Goal: Task Accomplishment & Management: Complete application form

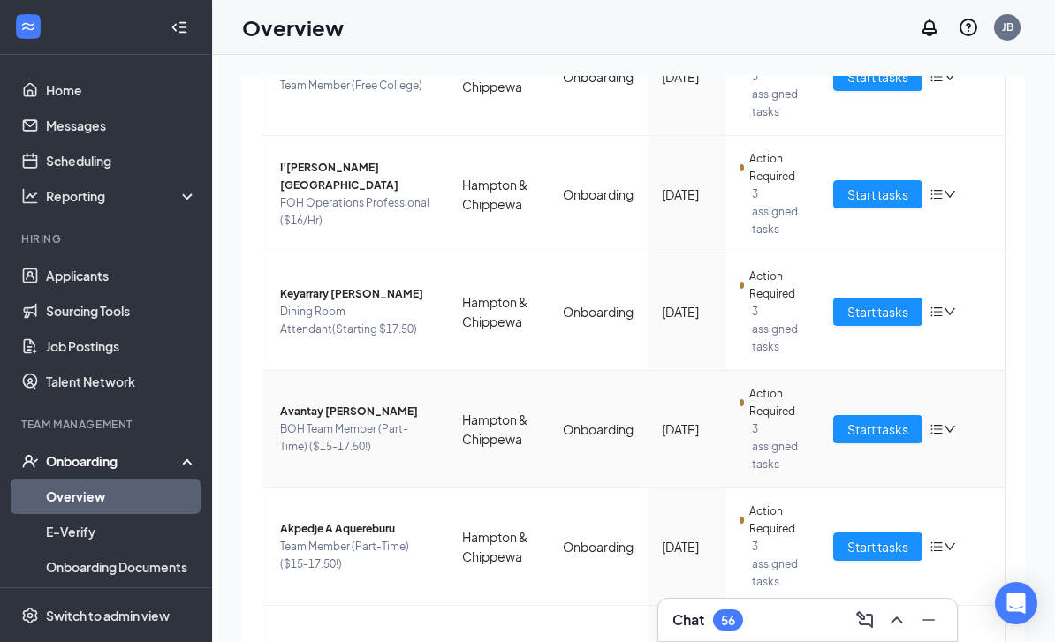
scroll to position [760, 0]
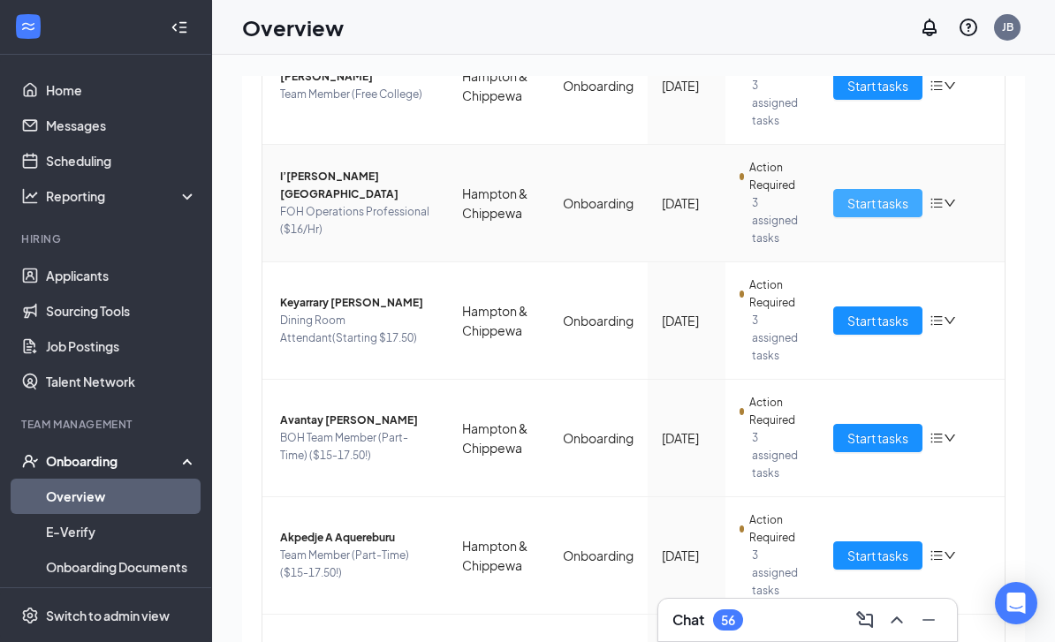
click at [887, 207] on span "Start tasks" at bounding box center [877, 203] width 61 height 19
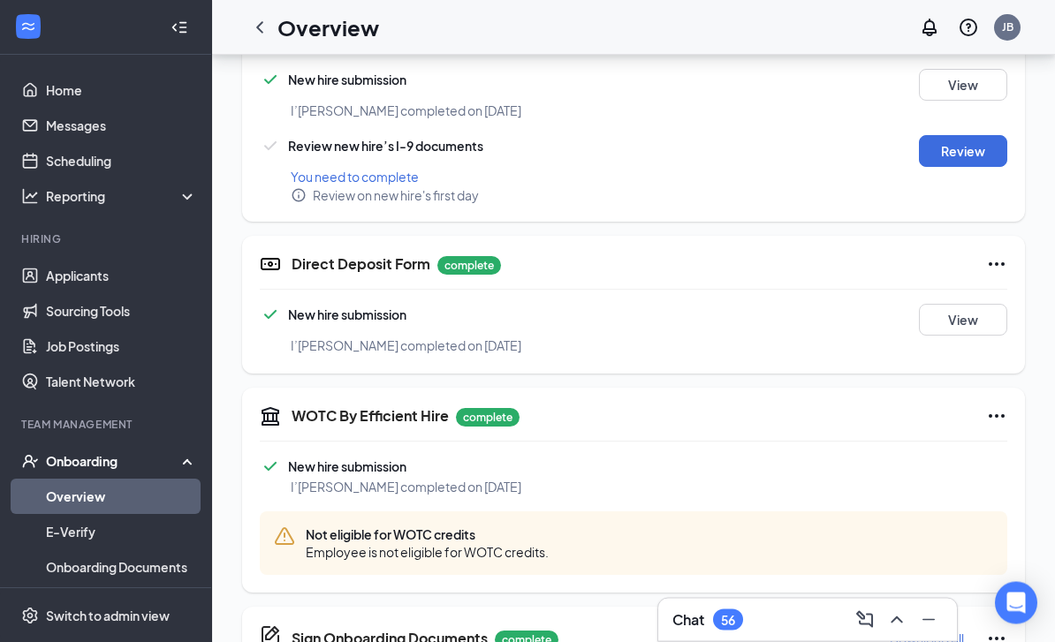
scroll to position [777, 0]
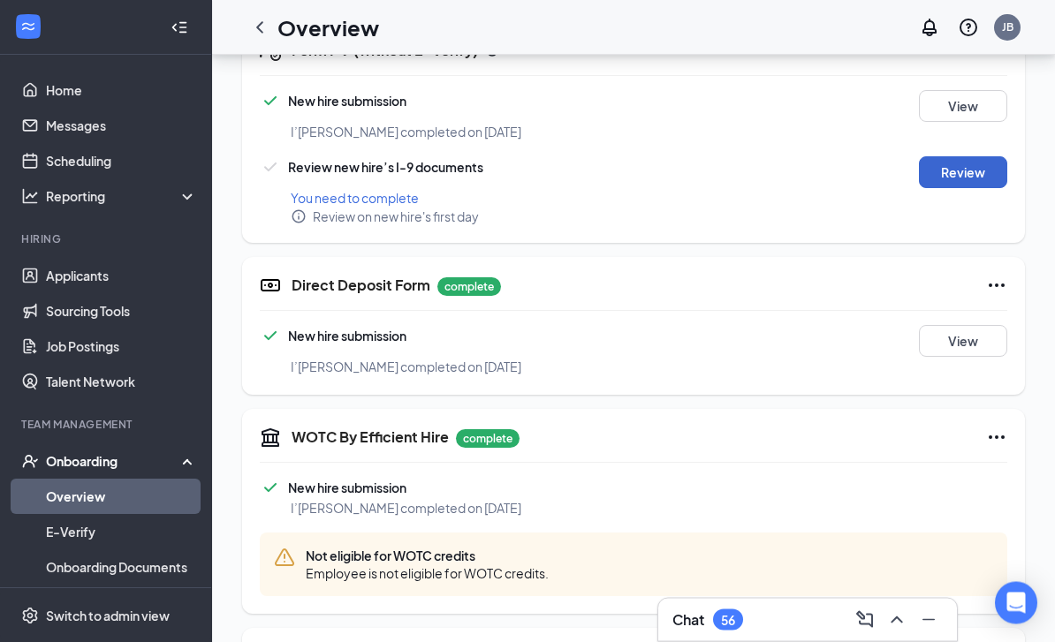
click at [954, 173] on button "Review" at bounding box center [963, 173] width 88 height 32
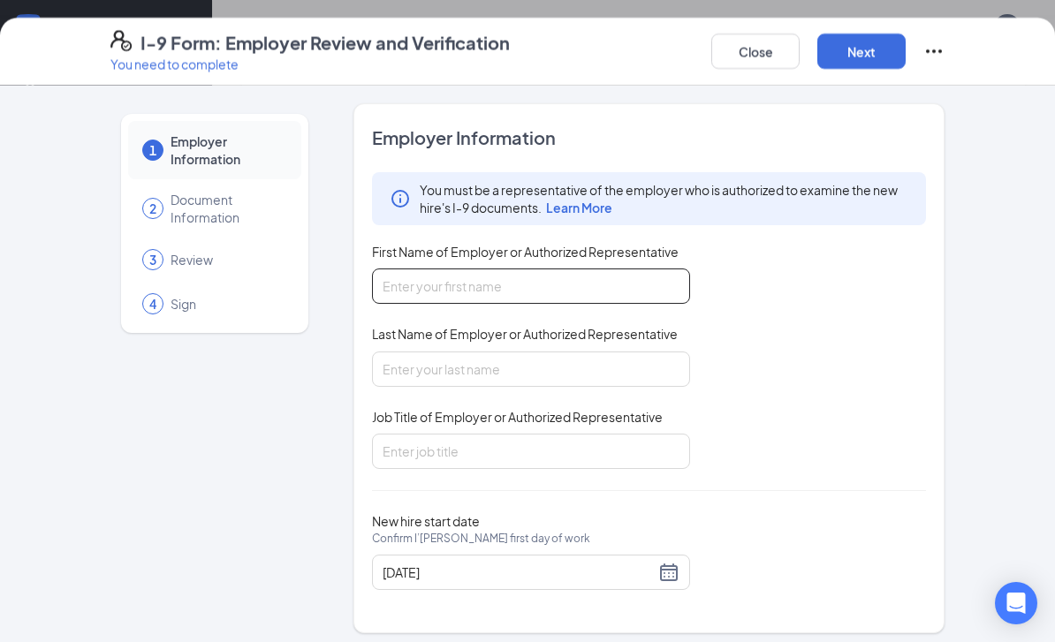
click at [483, 292] on input "First Name of Employer or Authorized Representative" at bounding box center [531, 286] width 318 height 35
type input "[PERSON_NAME]"
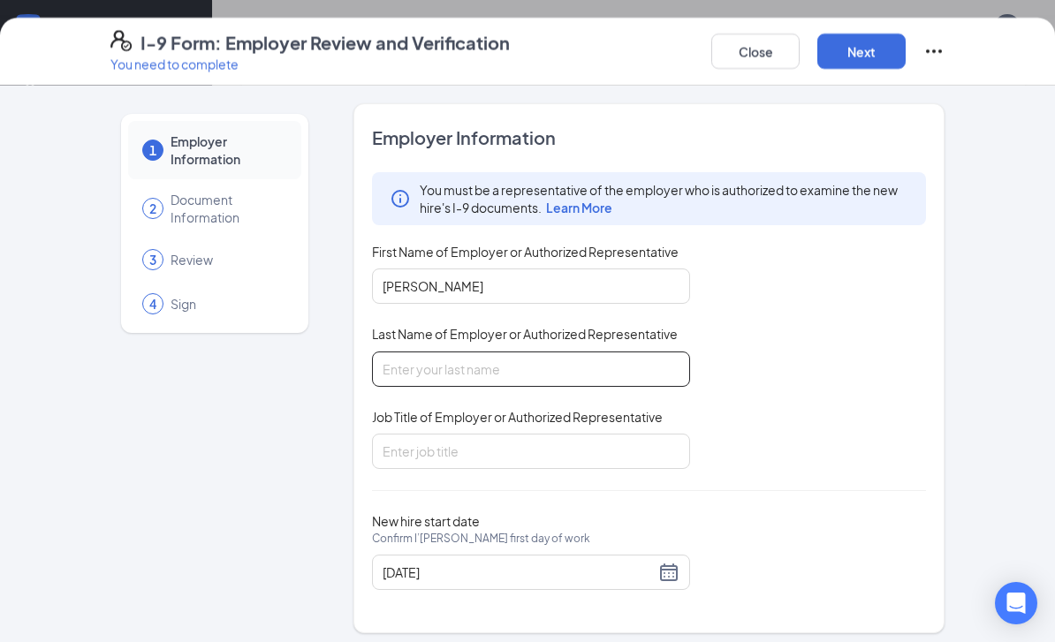
type input "[PERSON_NAME]"
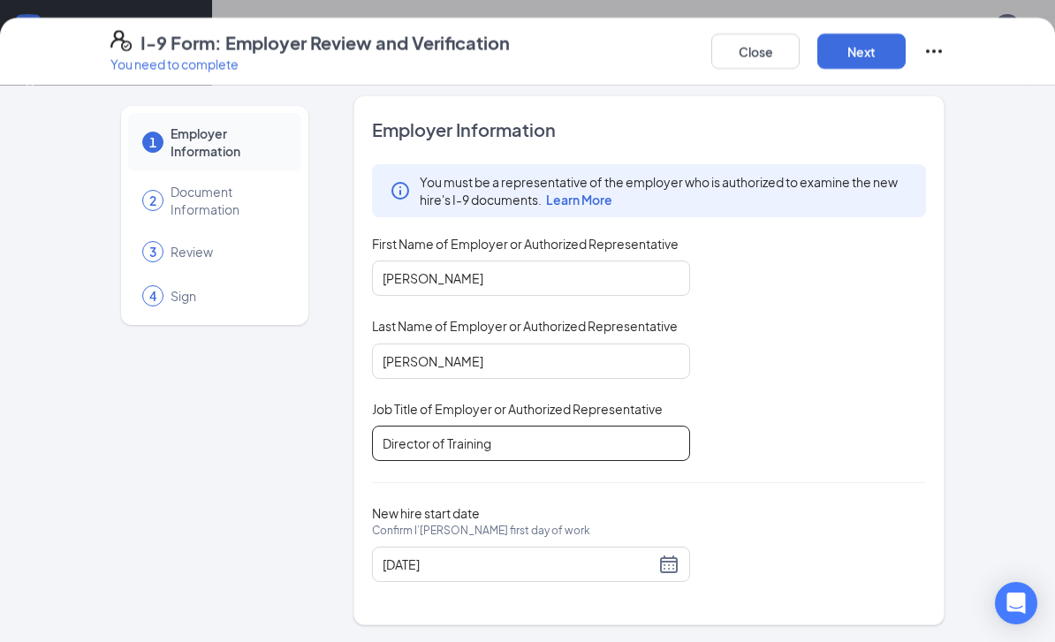
scroll to position [6, 0]
type input "Director of Training"
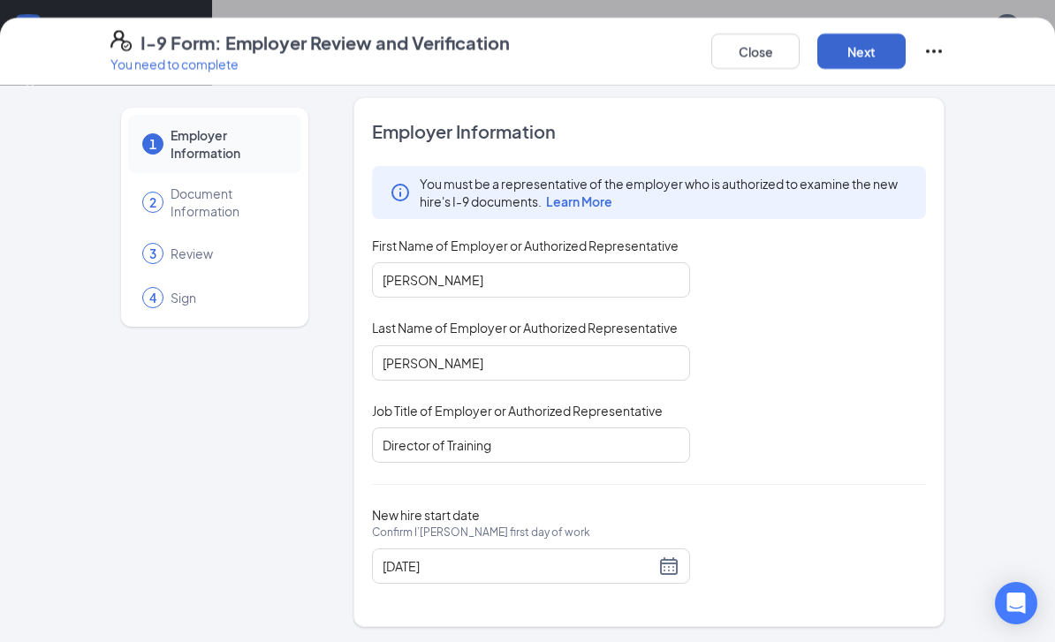
click at [850, 59] on button "Next" at bounding box center [861, 51] width 88 height 35
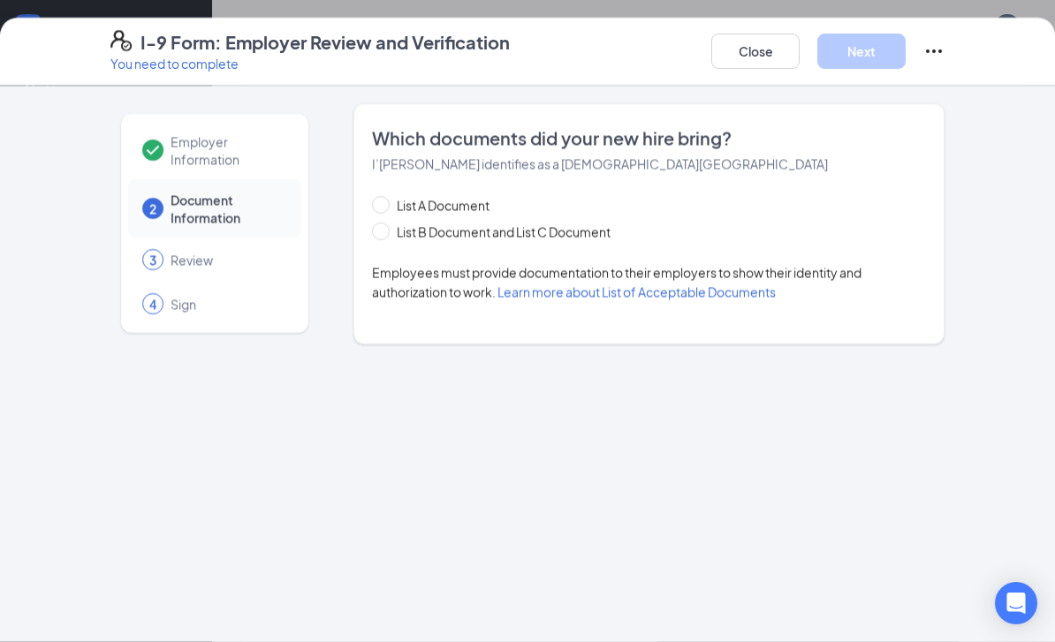
scroll to position [0, 0]
click at [383, 204] on input "List A Document" at bounding box center [378, 202] width 12 height 12
radio input "true"
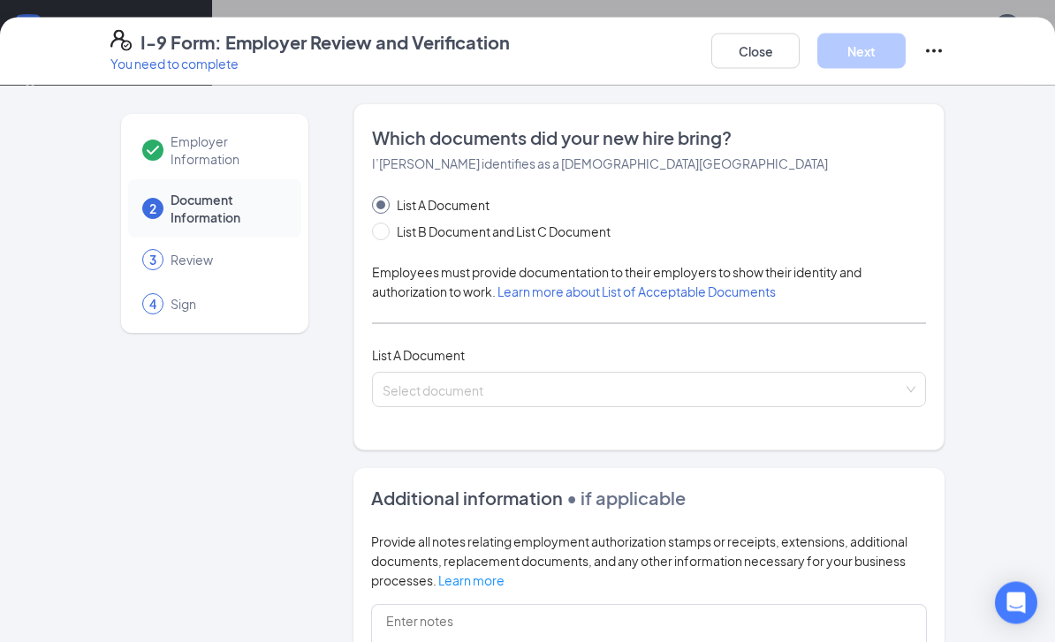
scroll to position [778, 0]
click at [478, 414] on div "Which documents did your new hire bring? I’[PERSON_NAME] identifies as a [DEMOG…" at bounding box center [649, 276] width 554 height 303
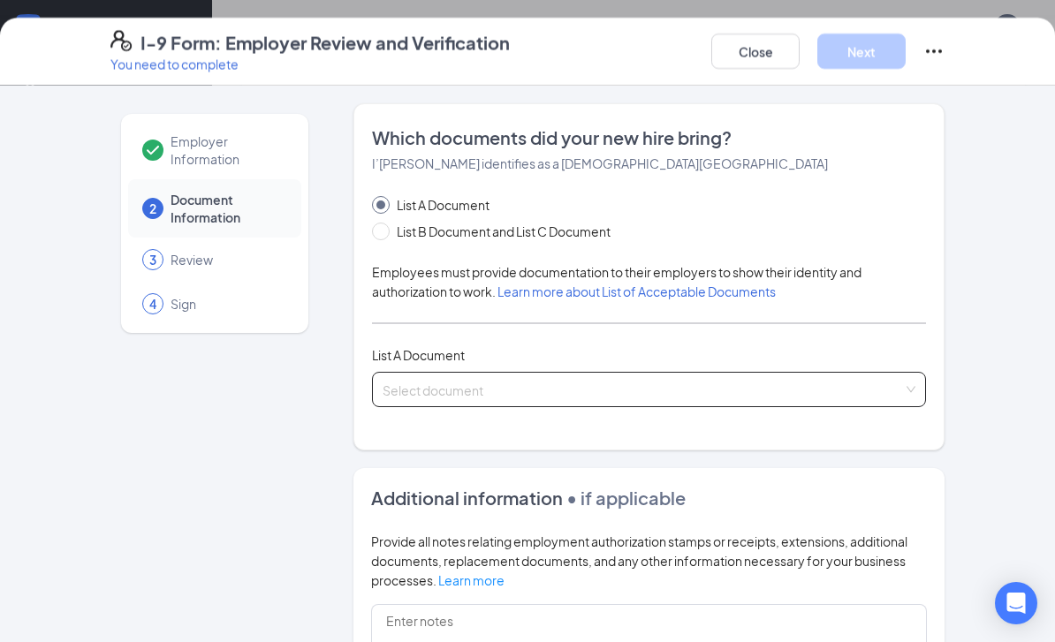
click at [480, 395] on input "search" at bounding box center [643, 386] width 521 height 27
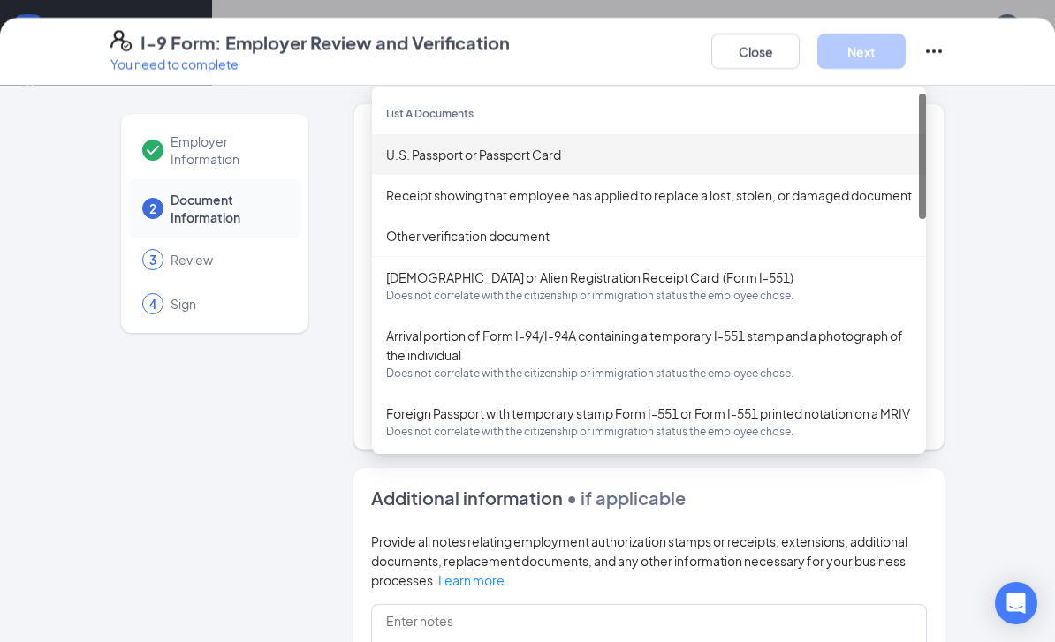
click at [487, 163] on div "U.S. Passport or Passport Card" at bounding box center [649, 154] width 526 height 19
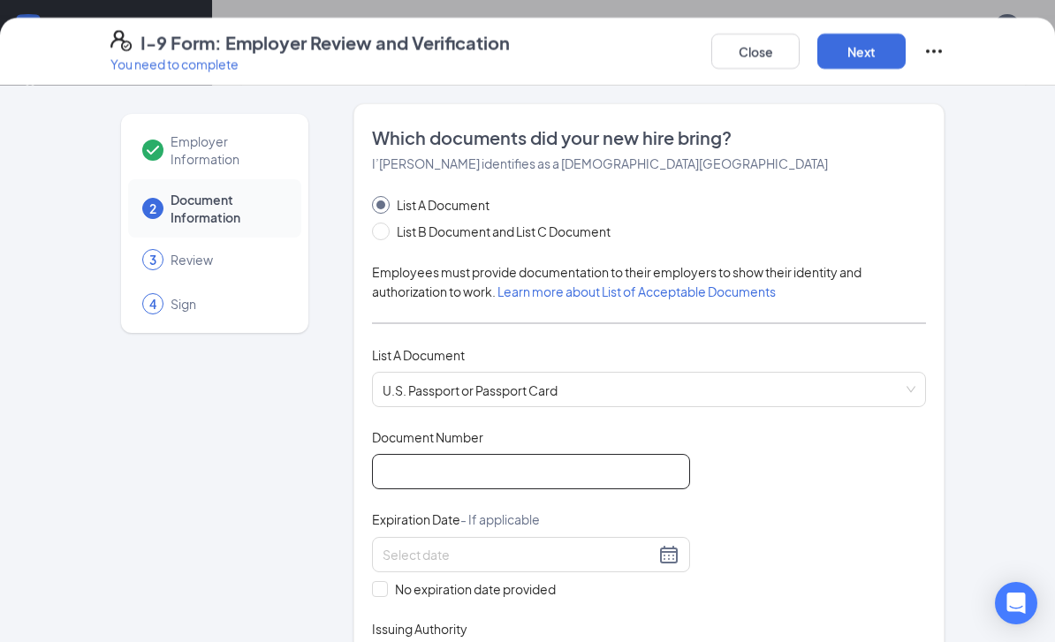
click at [508, 458] on input "Document Number" at bounding box center [531, 471] width 318 height 35
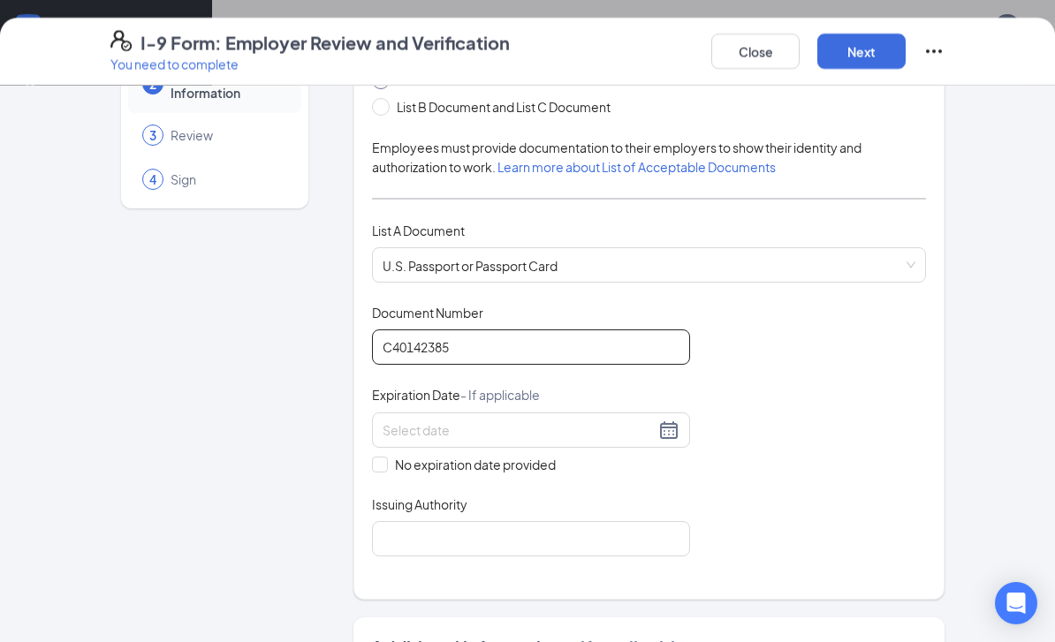
scroll to position [195, 0]
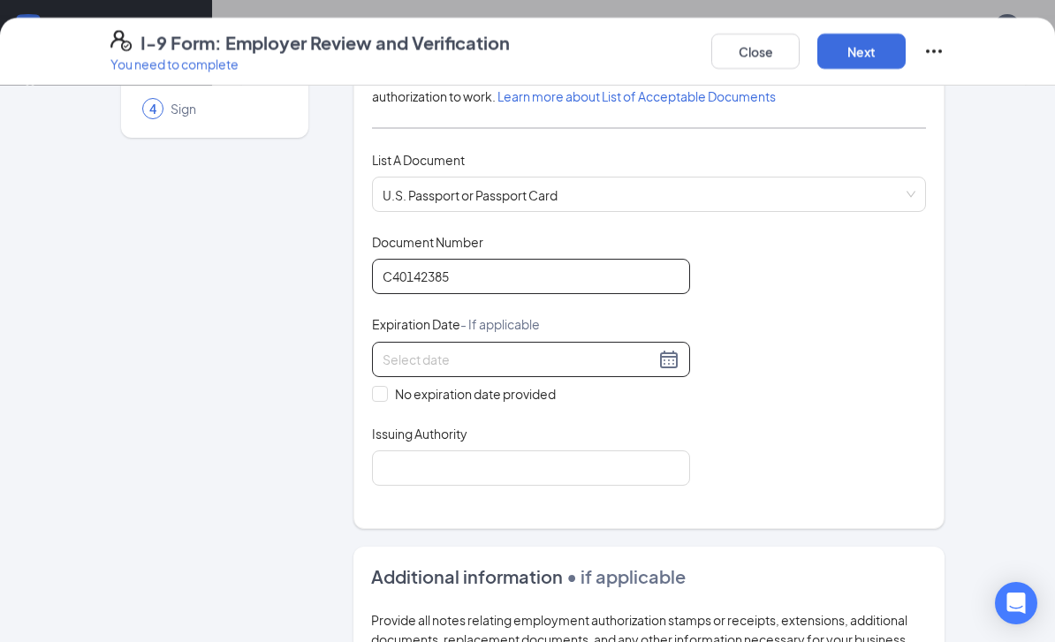
type input "C40142385"
click at [670, 354] on div at bounding box center [531, 359] width 297 height 21
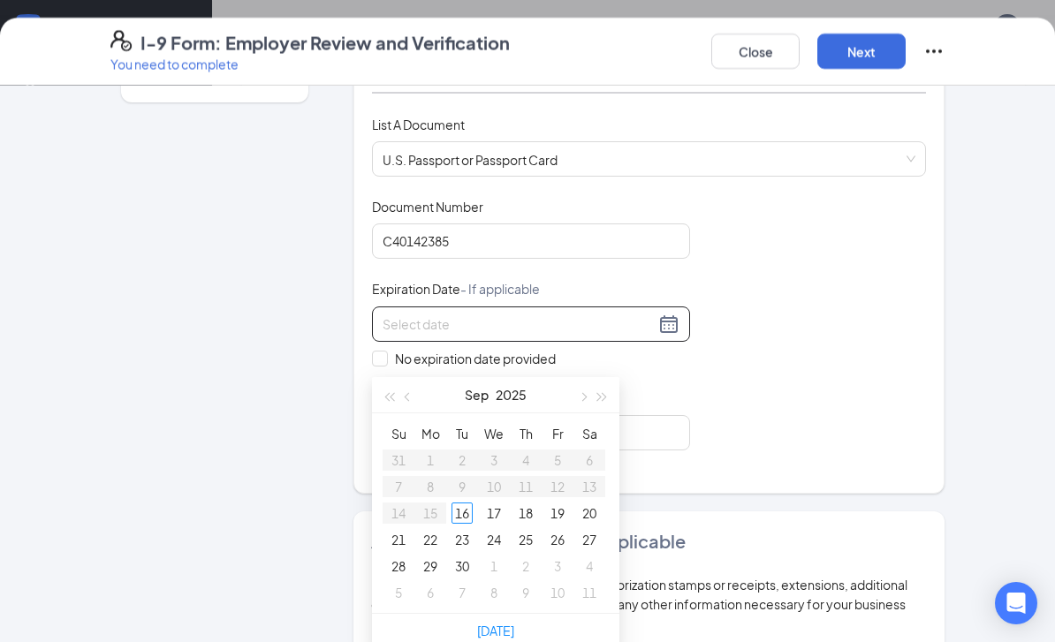
scroll to position [232, 0]
click at [461, 459] on table "Su Mo Tu We Th Fr Sa 31 1 2 3 4 5 6 7 8 9 10 11 12 13 14 15 16 17 18 19 20 21 2…" at bounding box center [494, 514] width 223 height 186
click at [598, 394] on span "button" at bounding box center [602, 397] width 9 height 9
click at [602, 398] on span "button" at bounding box center [602, 397] width 9 height 9
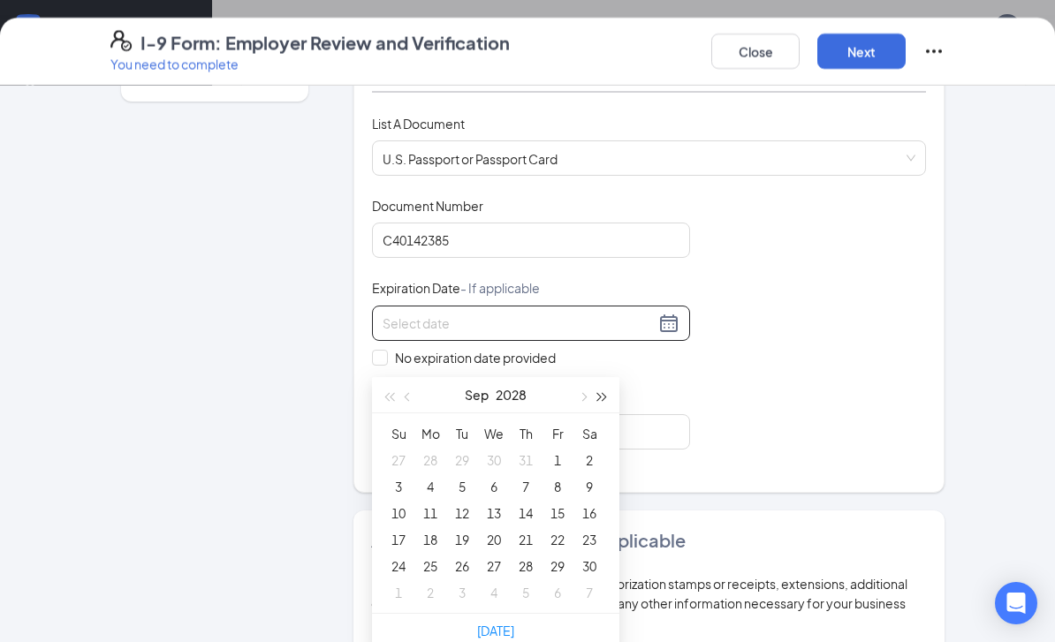
click at [602, 398] on span "button" at bounding box center [602, 397] width 9 height 9
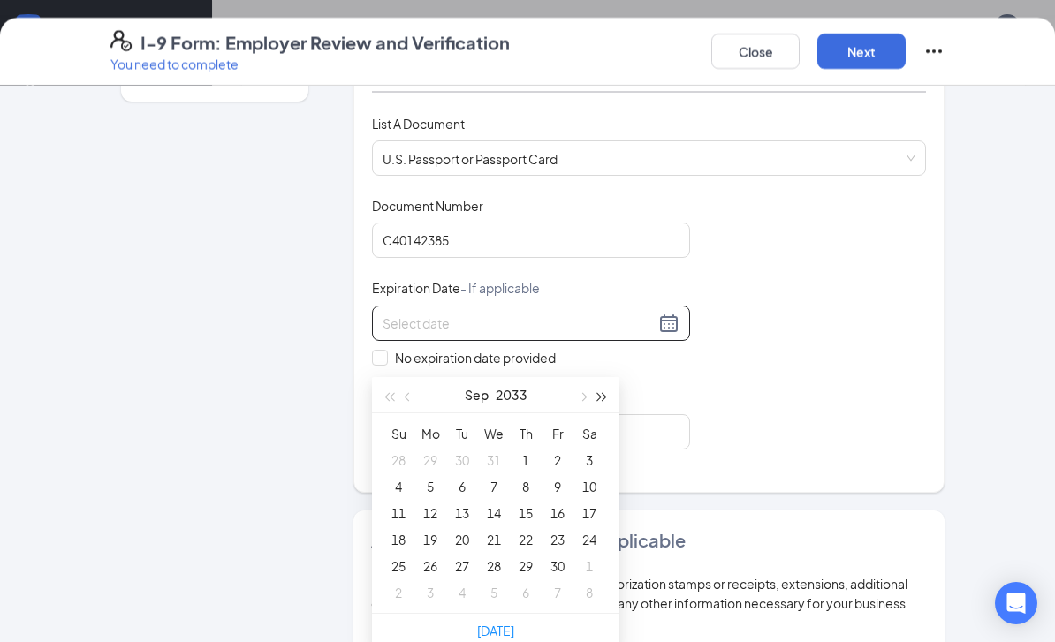
click at [602, 398] on span "button" at bounding box center [602, 397] width 9 height 9
type input "[DATE]"
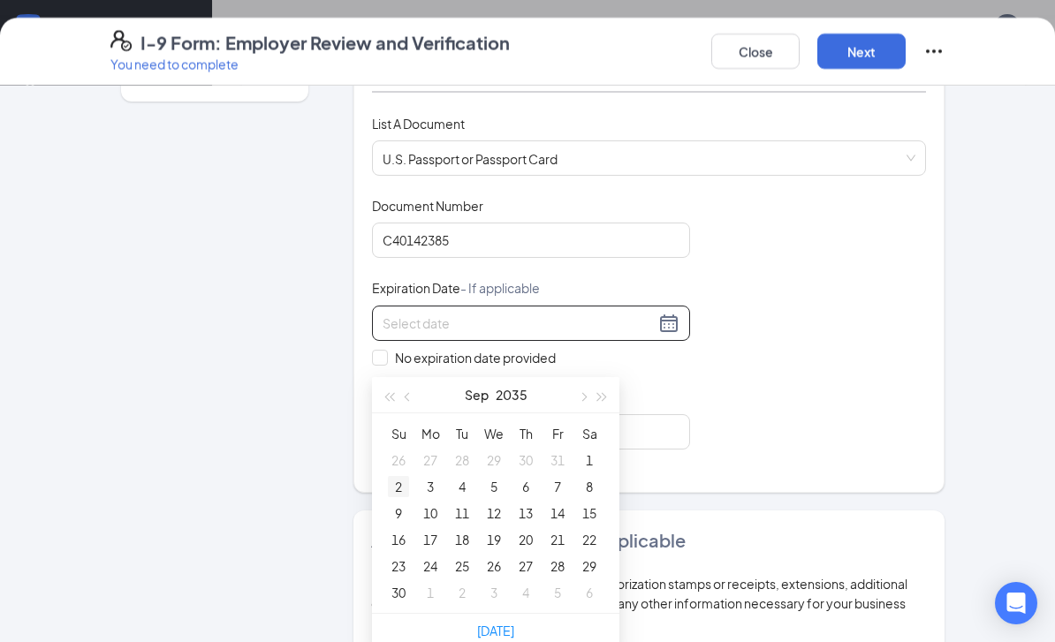
type input "[DATE]"
click at [396, 487] on div "2" at bounding box center [398, 486] width 21 height 21
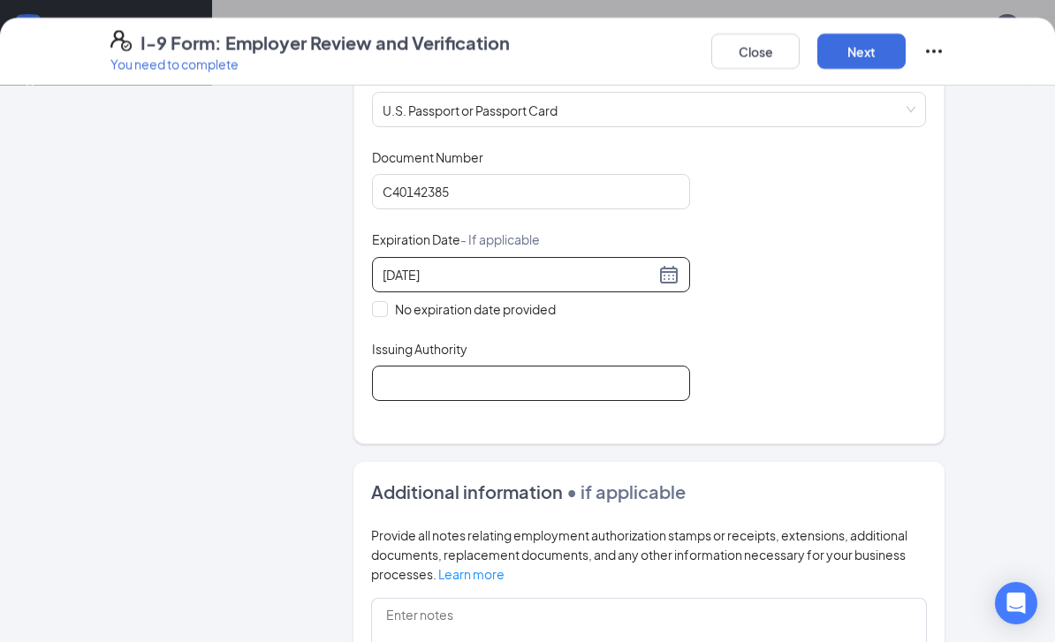
scroll to position [281, 0]
click at [447, 377] on input "Issuing Authority" at bounding box center [531, 382] width 318 height 35
click at [441, 379] on input "Issuing Authority" at bounding box center [531, 382] width 318 height 35
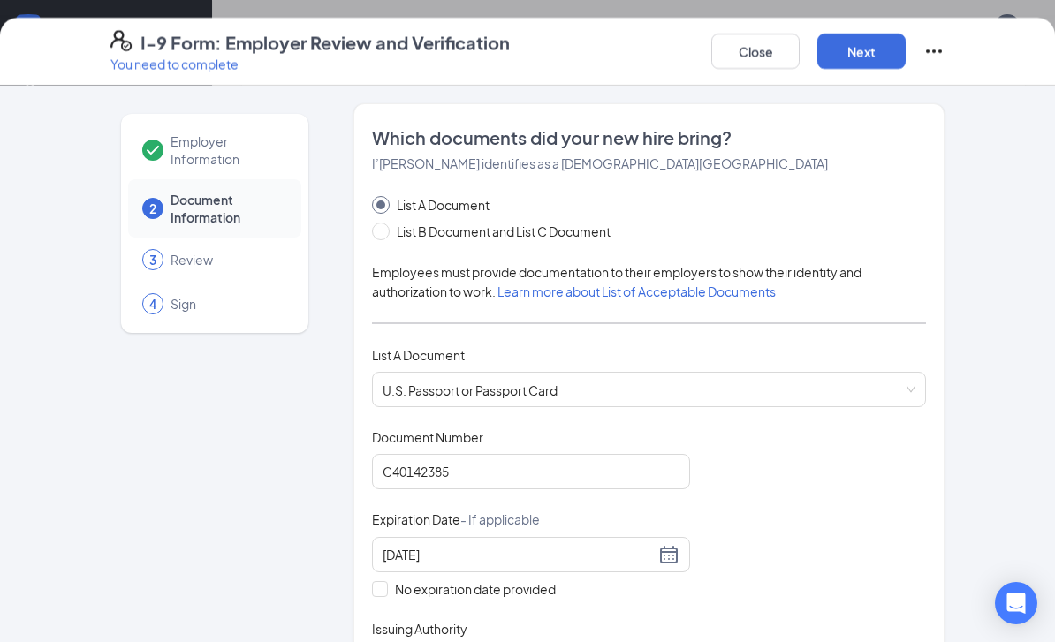
scroll to position [0, 0]
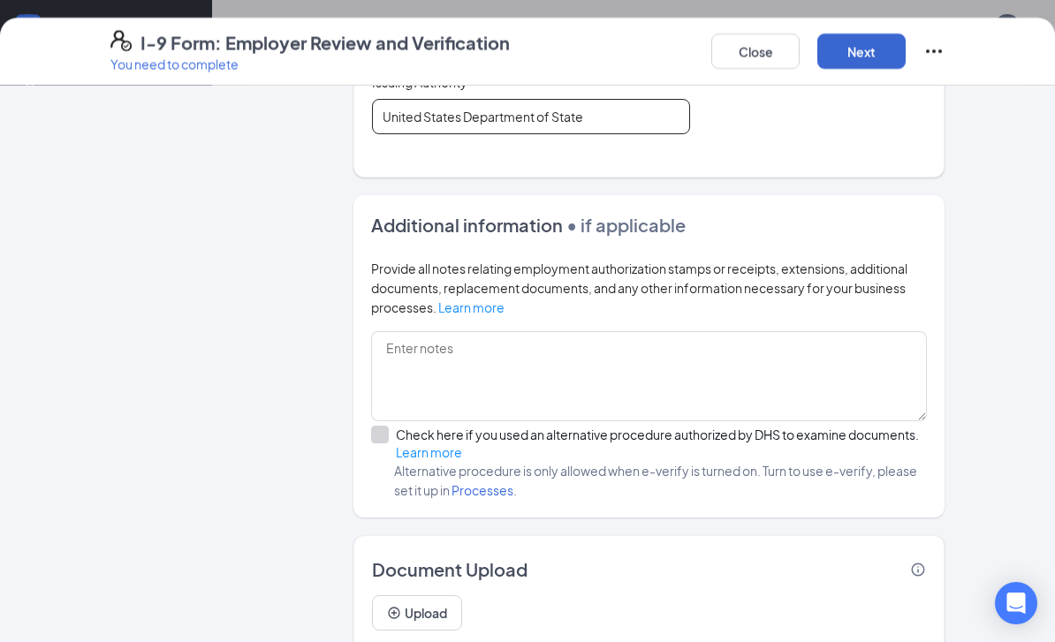
type input "United States Department of State"
click at [867, 42] on button "Next" at bounding box center [861, 51] width 88 height 35
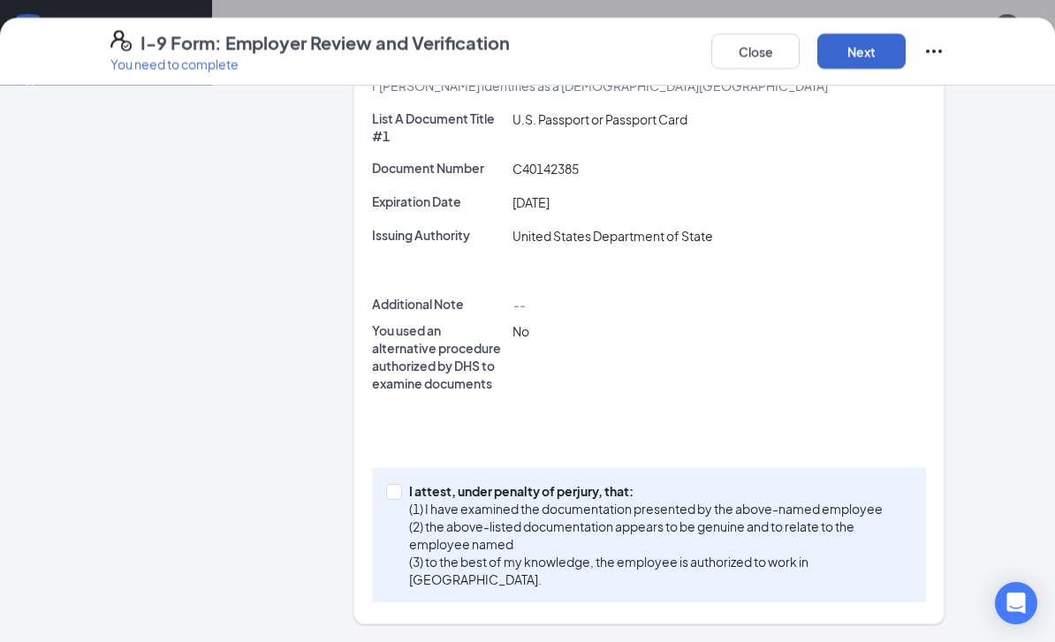
scroll to position [316, 0]
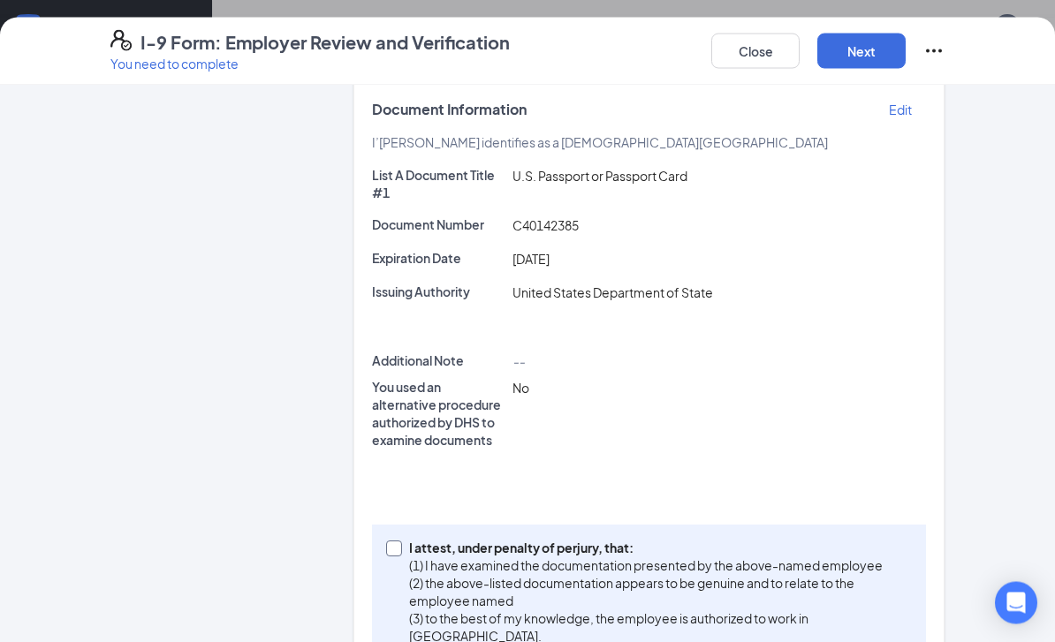
click at [392, 550] on input "I attest, under penalty of [PERSON_NAME], that: (1) I have examined the documen…" at bounding box center [392, 548] width 12 height 12
checkbox input "true"
click at [872, 46] on button "Next" at bounding box center [861, 51] width 88 height 35
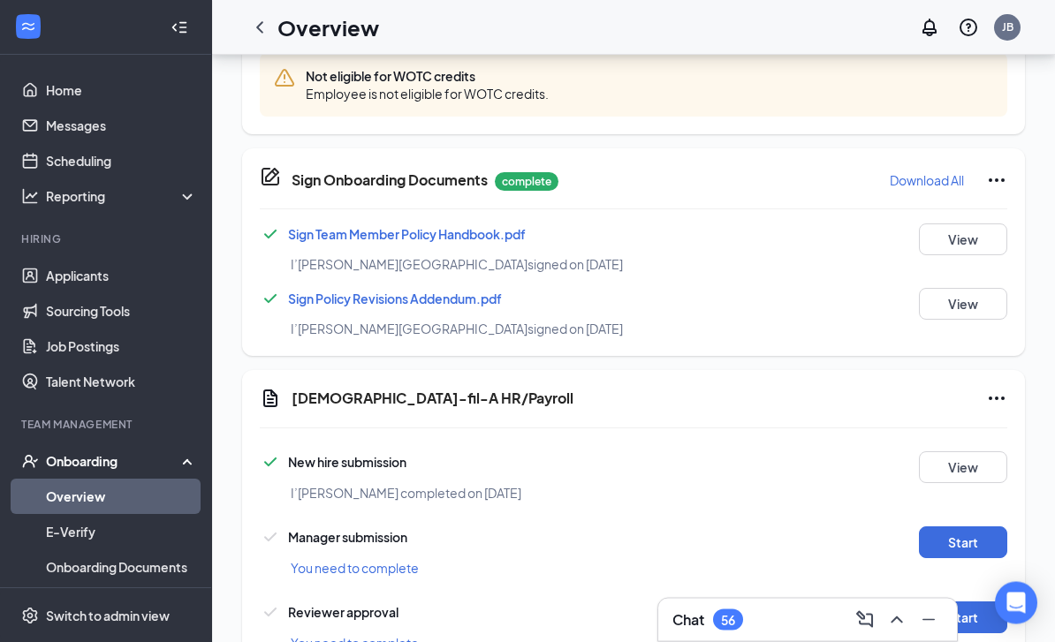
scroll to position [1250, 0]
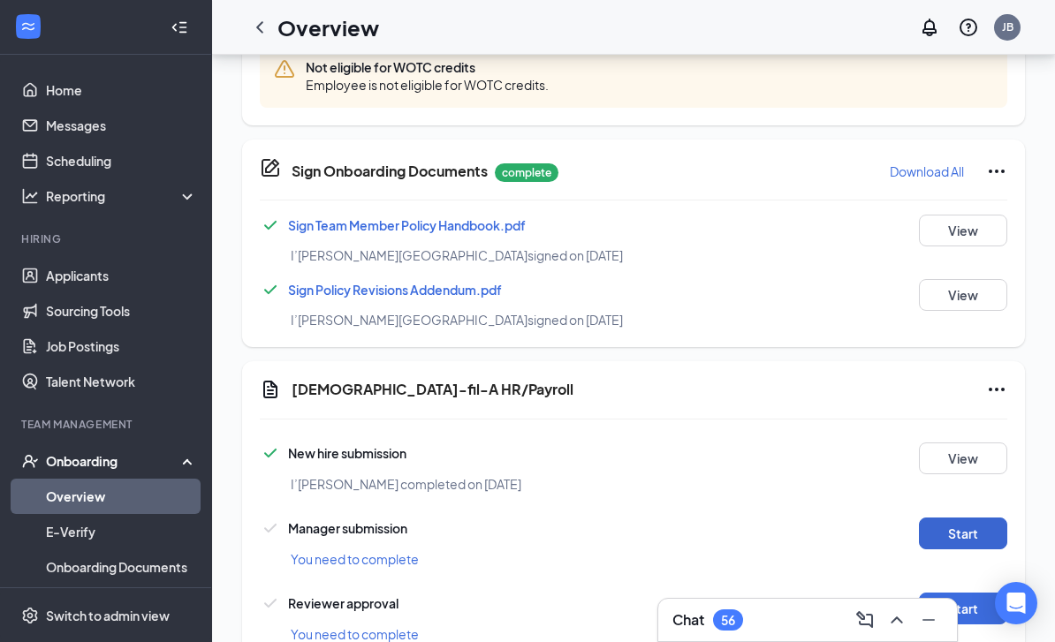
click at [967, 539] on button "Start" at bounding box center [963, 534] width 88 height 32
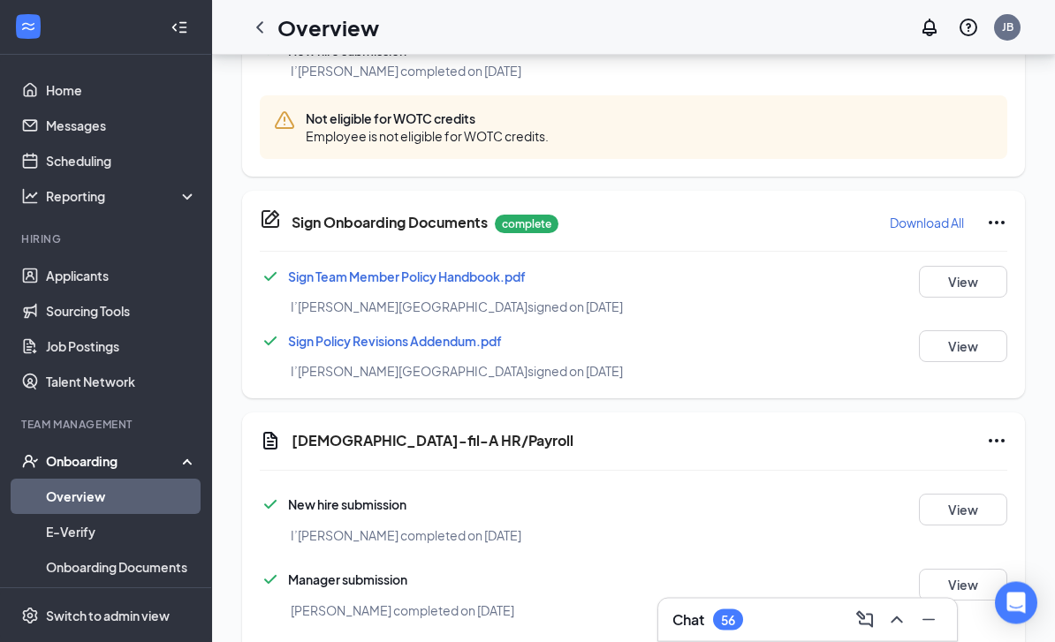
scroll to position [1257, 0]
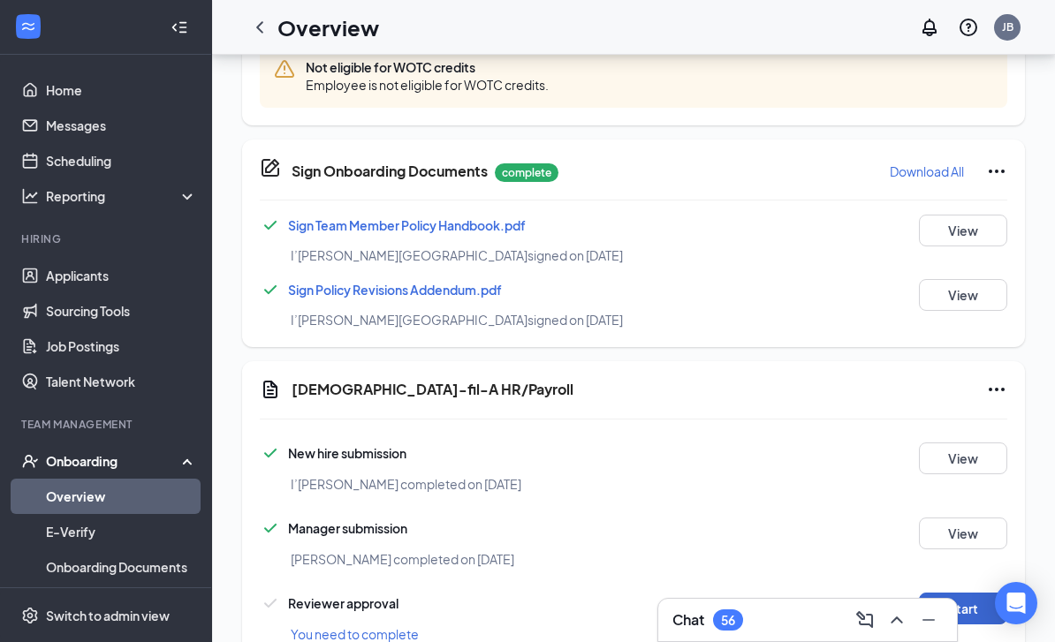
click at [969, 602] on button "Start" at bounding box center [963, 609] width 88 height 32
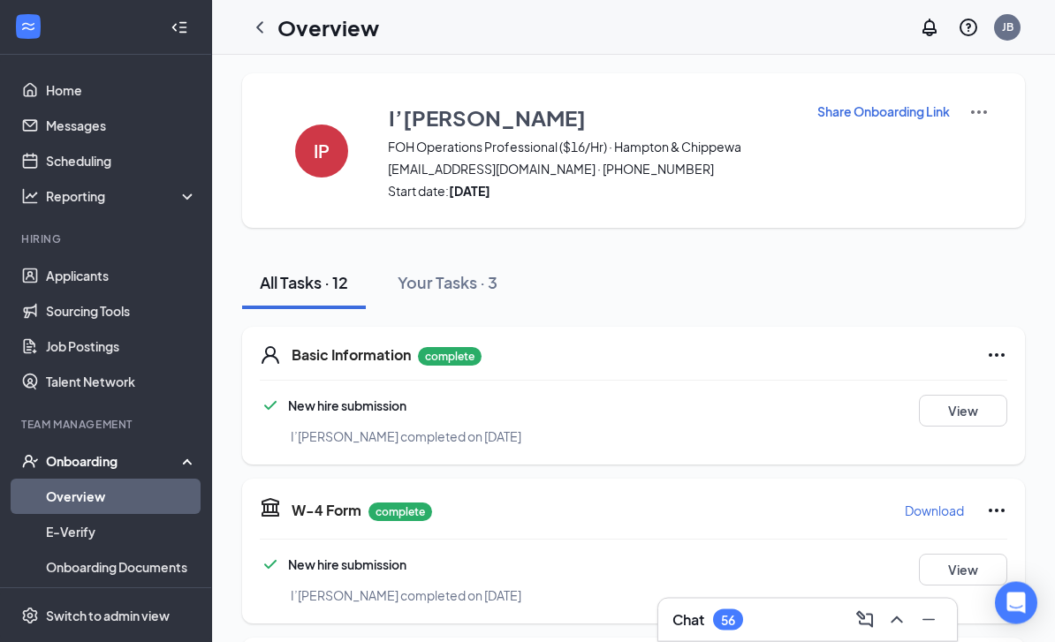
scroll to position [0, 0]
